Goal: Transaction & Acquisition: Purchase product/service

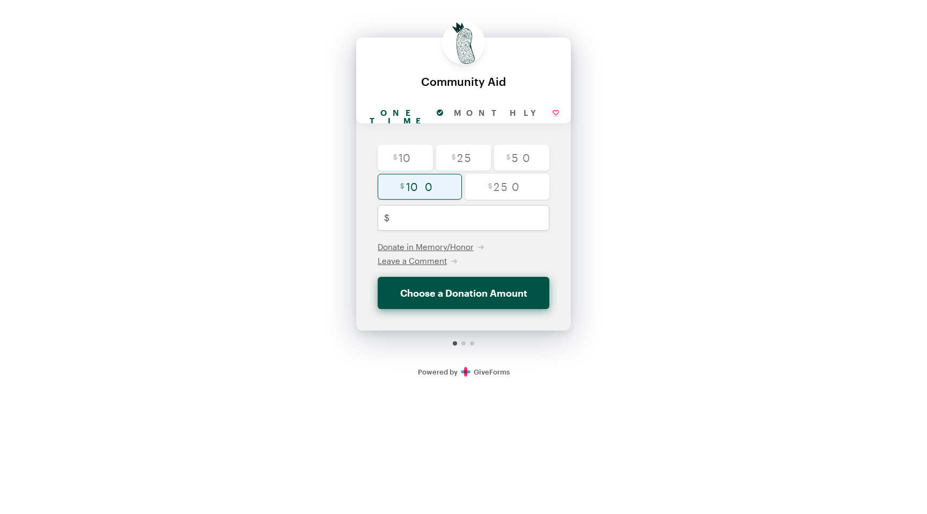
click at [435, 183] on input "radio" at bounding box center [420, 187] width 84 height 26
radio input "true"
type input "100"
checkbox input "false"
click at [480, 298] on button "Donate $100" at bounding box center [464, 293] width 172 height 32
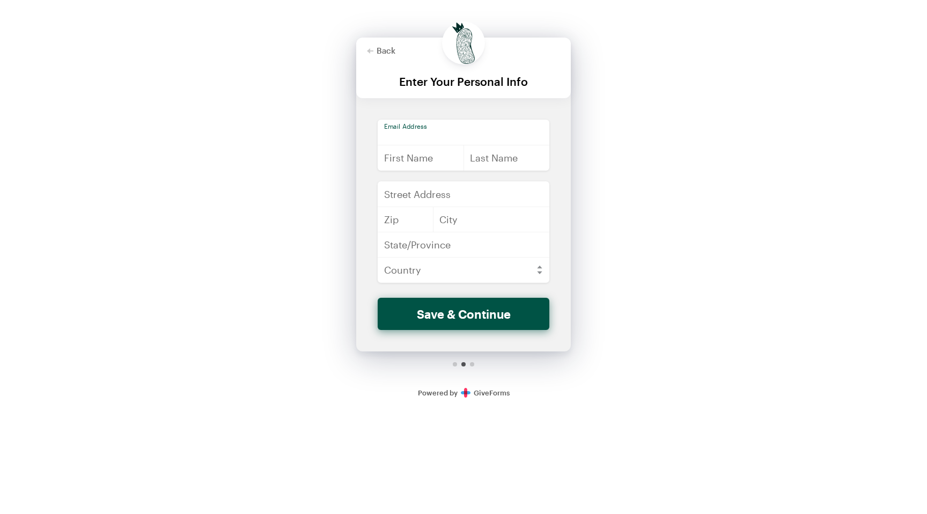
click at [426, 132] on input "email" at bounding box center [464, 133] width 172 height 26
type input "[EMAIL_ADDRESS][DOMAIN_NAME]"
type input "[PERSON_NAME]"
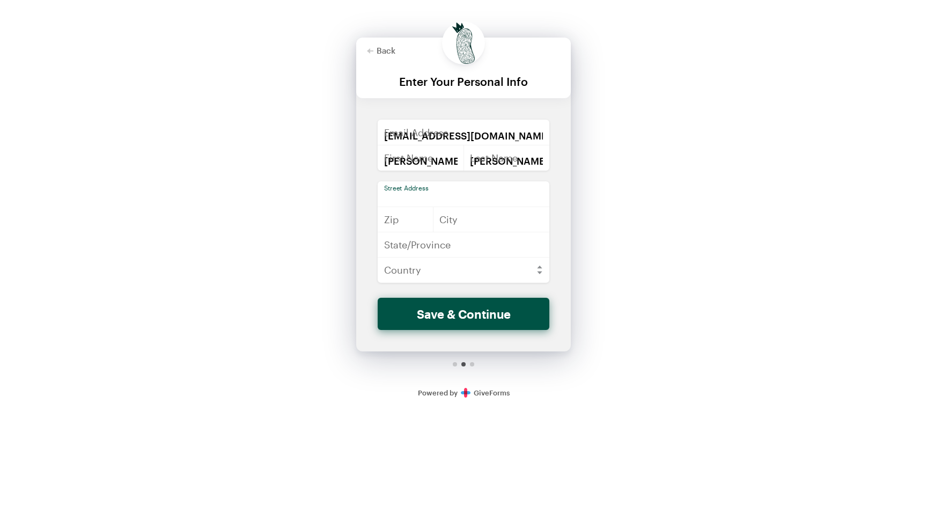
type input "[PERSON_NAME]"
type input "55318"
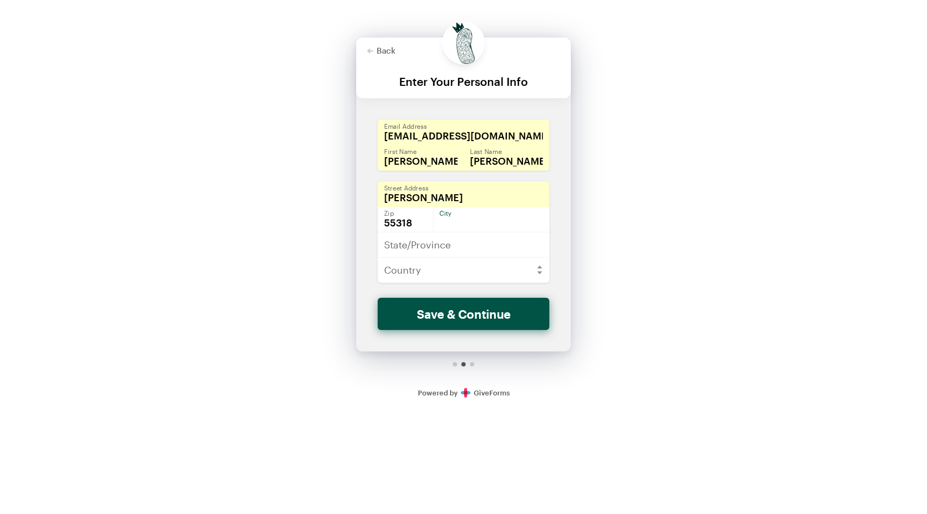
type input "Chaska"
type input "[US_STATE]"
select select "US"
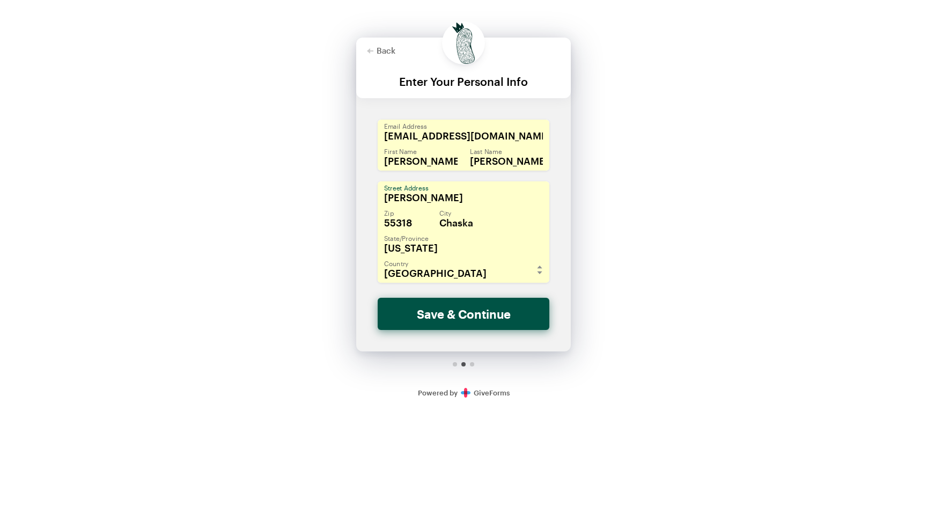
drag, startPoint x: 433, startPoint y: 192, endPoint x: 372, endPoint y: 192, distance: 60.6
click at [372, 192] on div "[EMAIL_ADDRESS][DOMAIN_NAME] Enter a valid email address Email Address [PERSON_…" at bounding box center [463, 209] width 215 height 178
type input "5"
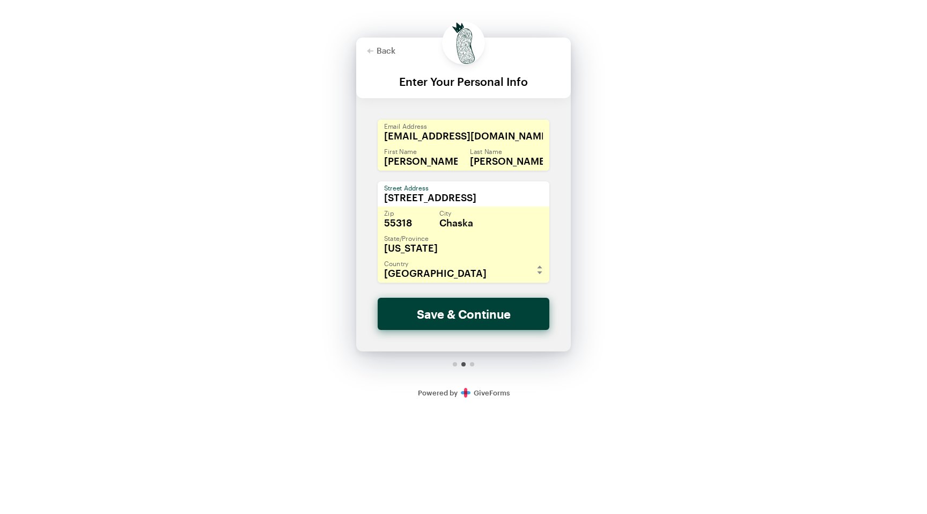
type input "[STREET_ADDRESS]"
click at [447, 310] on button "Save & Continue" at bounding box center [464, 314] width 172 height 32
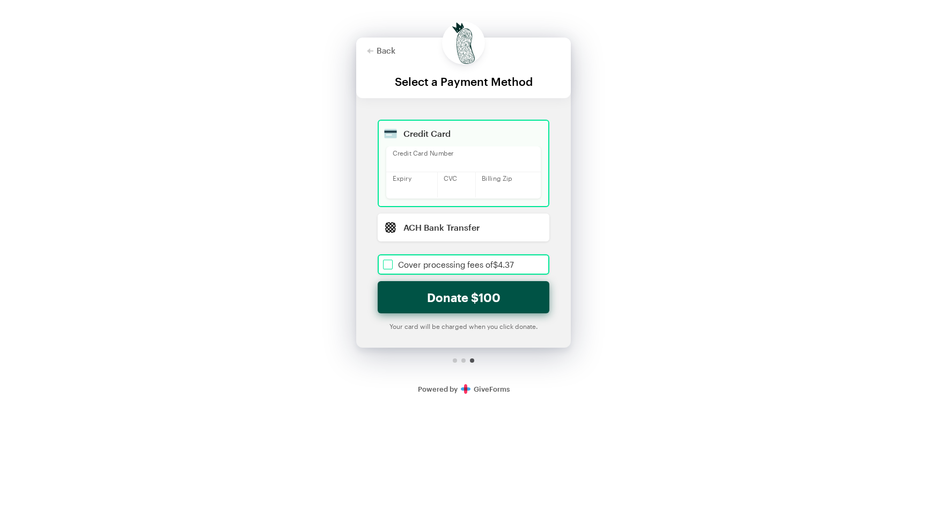
click at [386, 263] on input "checkbox" at bounding box center [464, 264] width 172 height 20
click at [487, 297] on button "Donate $104.37" at bounding box center [464, 297] width 172 height 32
checkbox input "true"
